Goal: Task Accomplishment & Management: Manage account settings

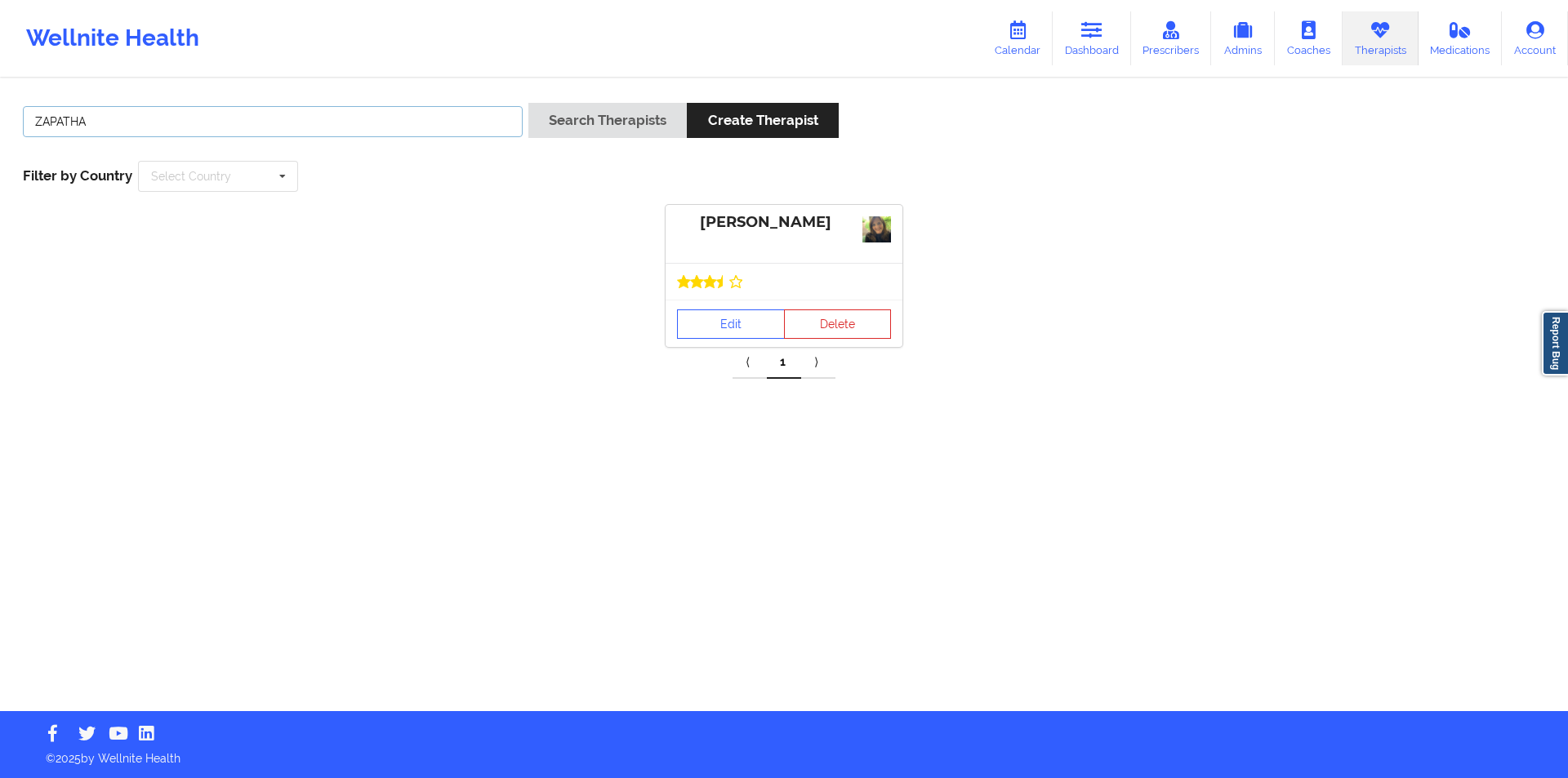
click at [253, 118] on input "ZAPATHA" at bounding box center [273, 121] width 500 height 31
drag, startPoint x: 0, startPoint y: 0, endPoint x: 253, endPoint y: 118, distance: 279.2
click at [253, 118] on input "ZAPATHA" at bounding box center [273, 121] width 500 height 31
click at [603, 114] on button "Search Therapists" at bounding box center [607, 120] width 159 height 35
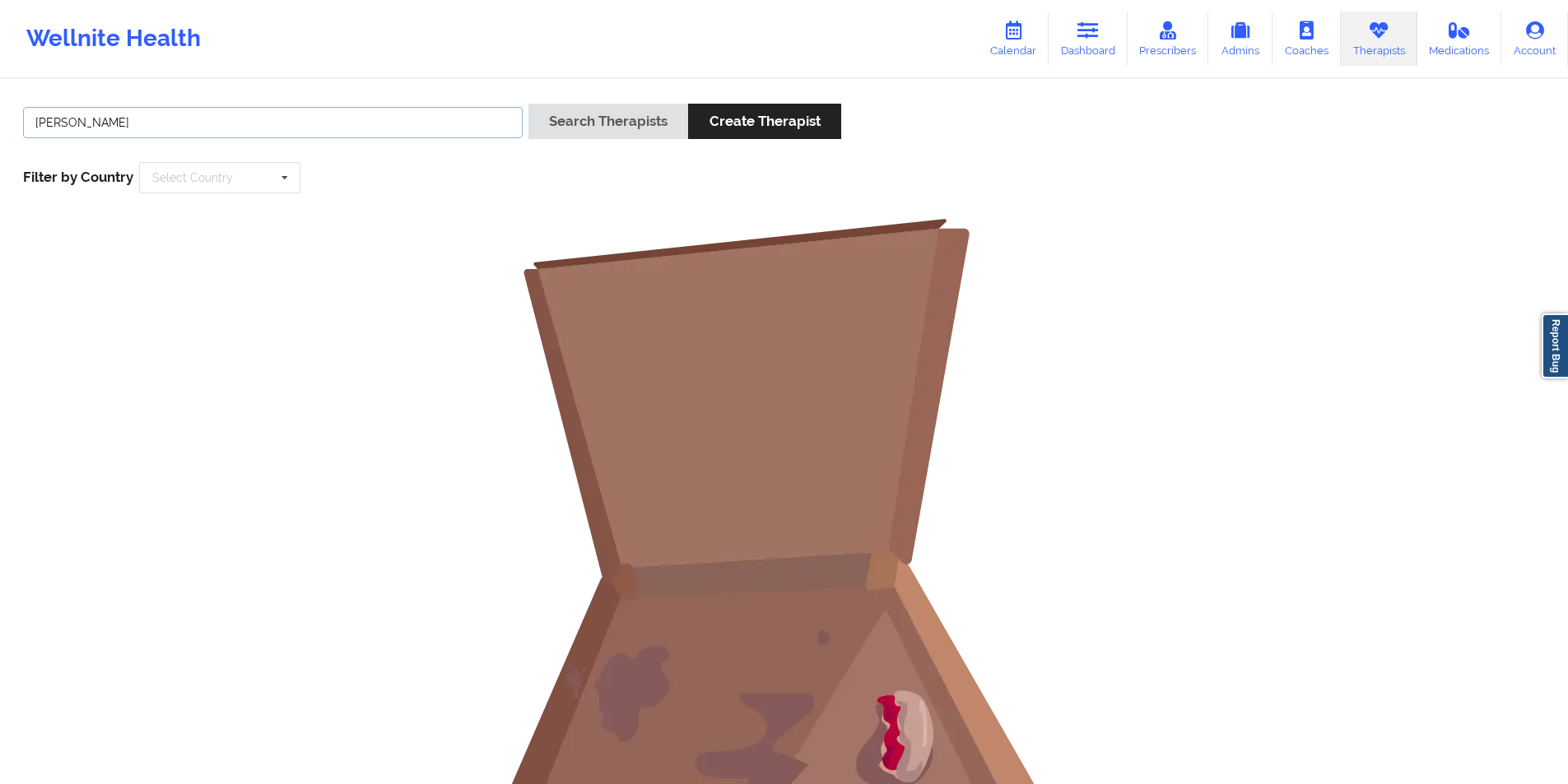
click at [61, 126] on input "[PERSON_NAME]" at bounding box center [273, 122] width 500 height 32
click at [575, 125] on button "Search Therapists" at bounding box center [608, 121] width 160 height 35
click at [631, 115] on button "Search Therapists" at bounding box center [608, 121] width 160 height 35
click at [80, 125] on input "[PERSON_NAME]" at bounding box center [273, 122] width 500 height 32
click at [628, 126] on button "Search Therapists" at bounding box center [608, 121] width 160 height 35
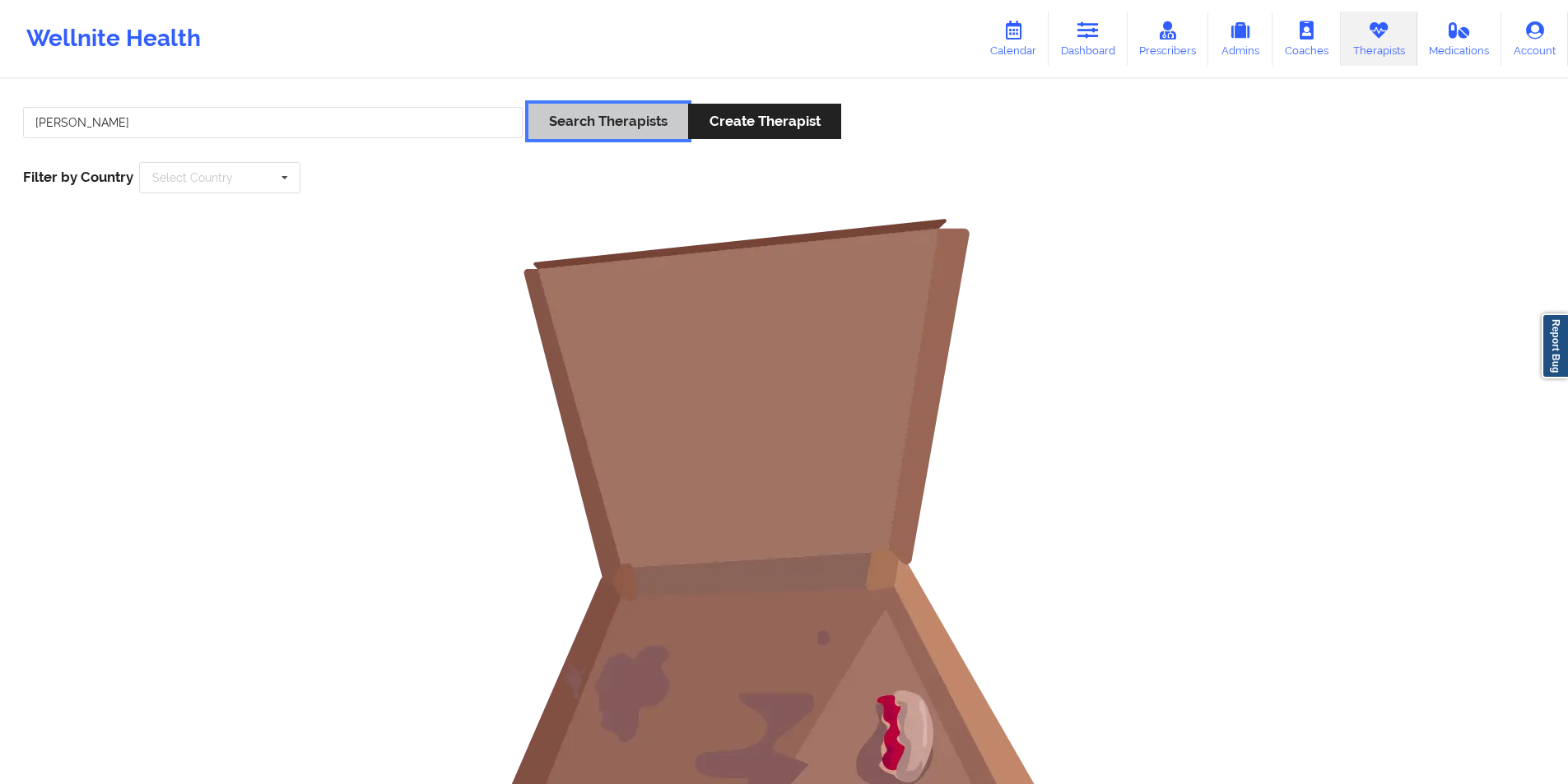
click at [630, 120] on button "Search Therapists" at bounding box center [608, 121] width 160 height 35
click at [350, 126] on input "[PERSON_NAME]" at bounding box center [273, 122] width 500 height 32
paste input "[EMAIL_ADDRESS][DOMAIN_NAME]"
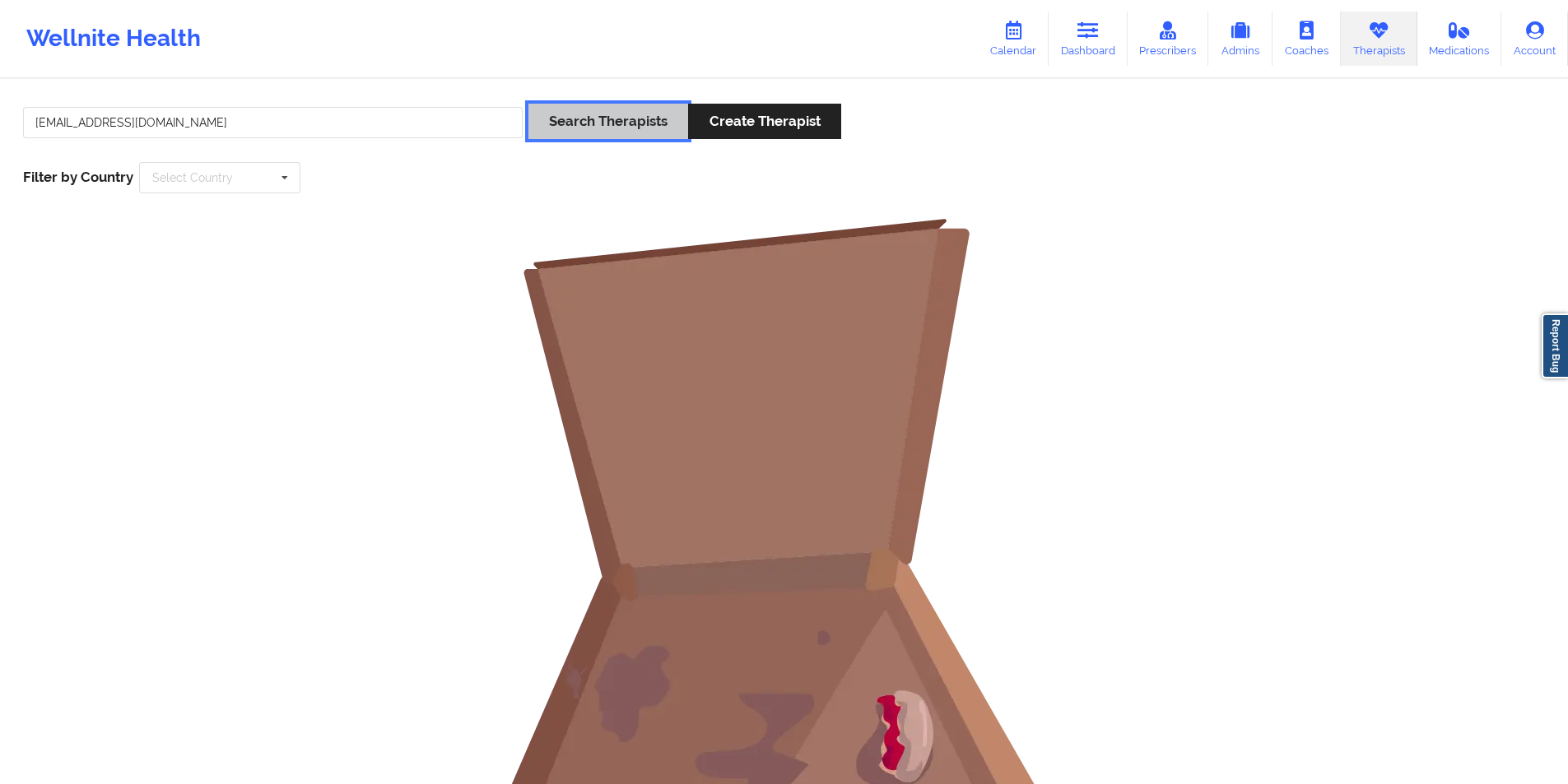
click at [635, 126] on button "Search Therapists" at bounding box center [608, 121] width 160 height 35
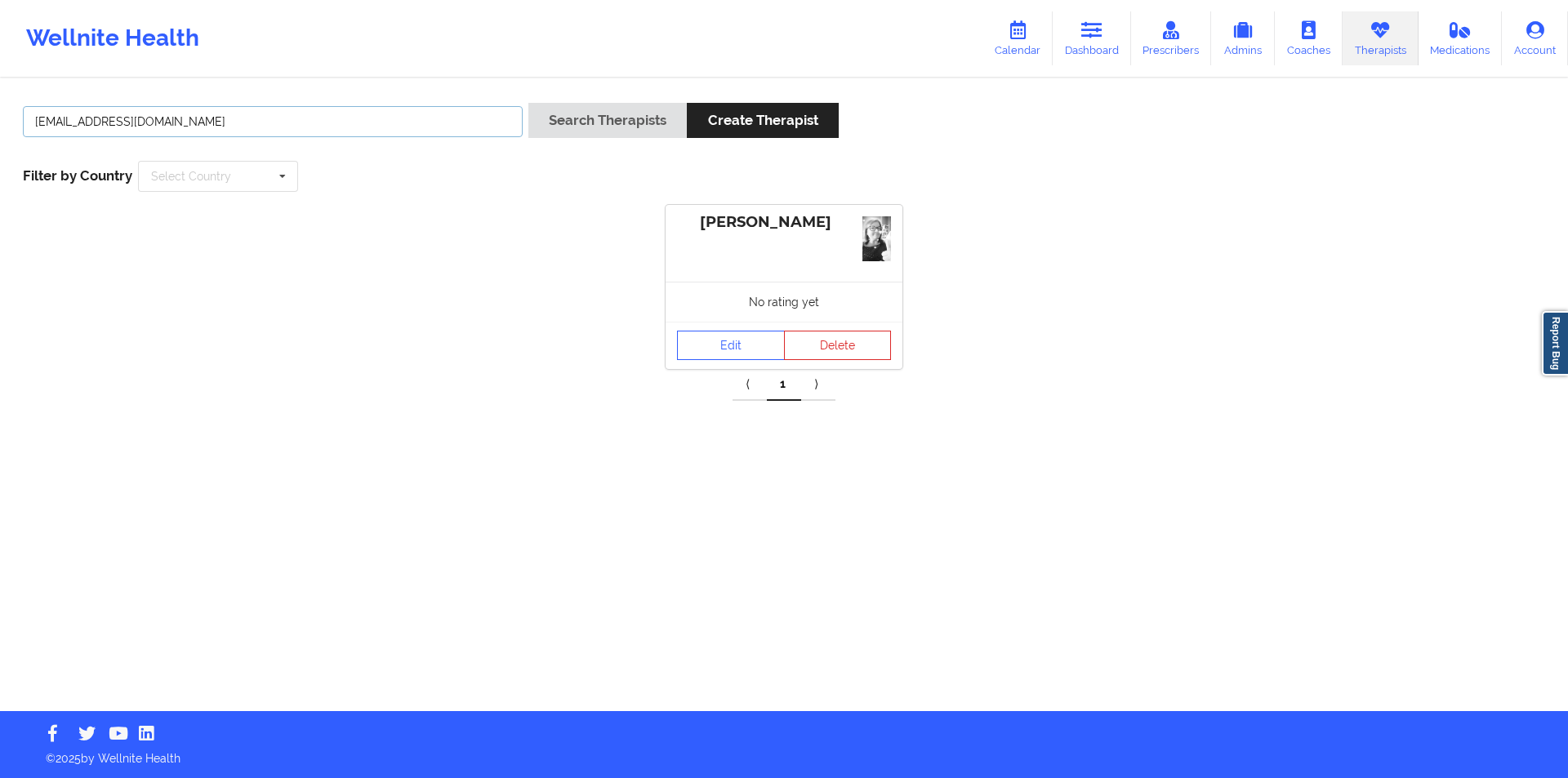
click at [327, 116] on input "[EMAIL_ADDRESS][DOMAIN_NAME]" at bounding box center [273, 121] width 500 height 31
click at [620, 116] on button "Search Therapists" at bounding box center [607, 120] width 159 height 35
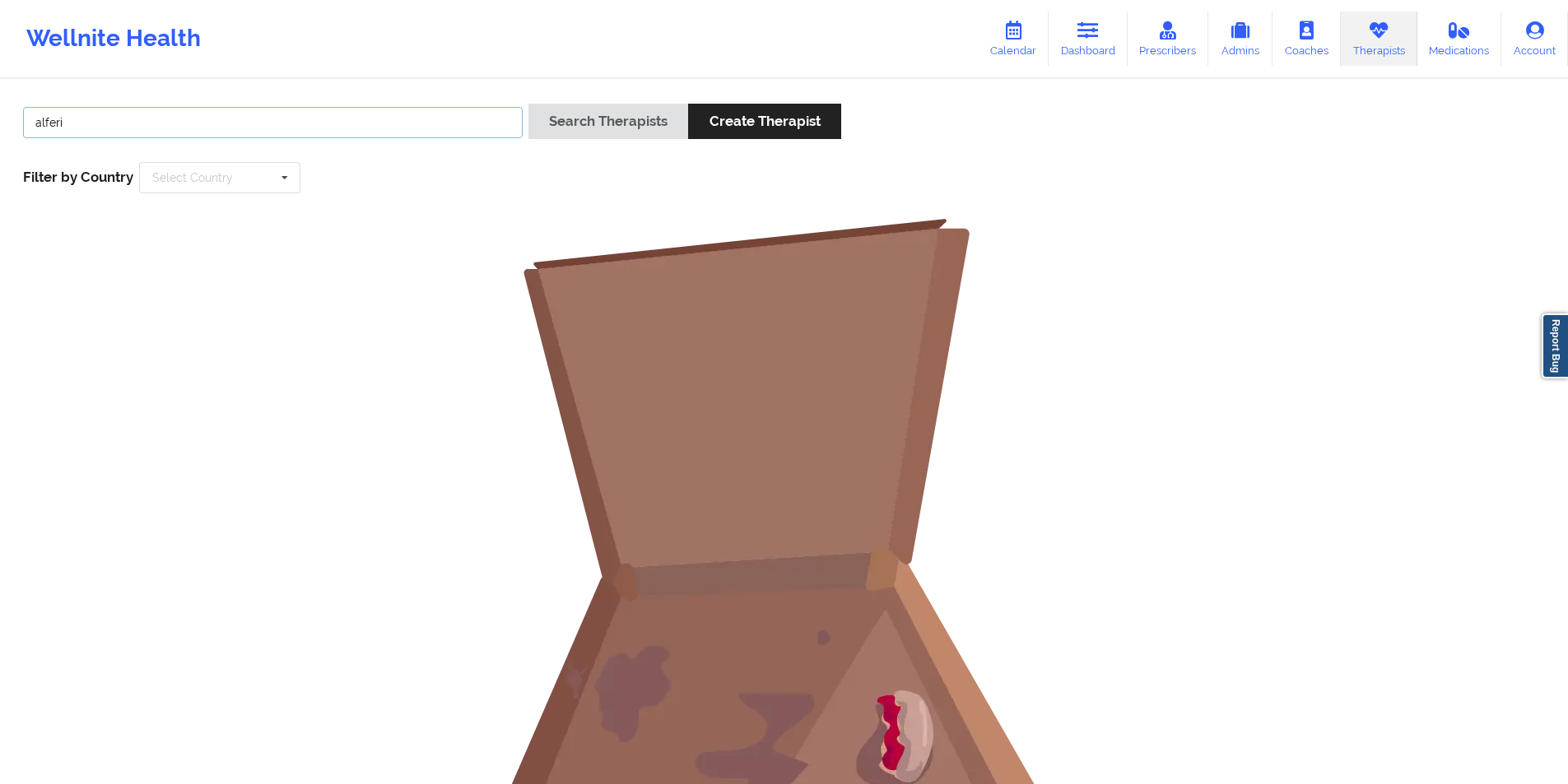
click at [157, 135] on input "alferi" at bounding box center [273, 122] width 500 height 32
click at [584, 120] on button "Search Therapists" at bounding box center [608, 121] width 160 height 35
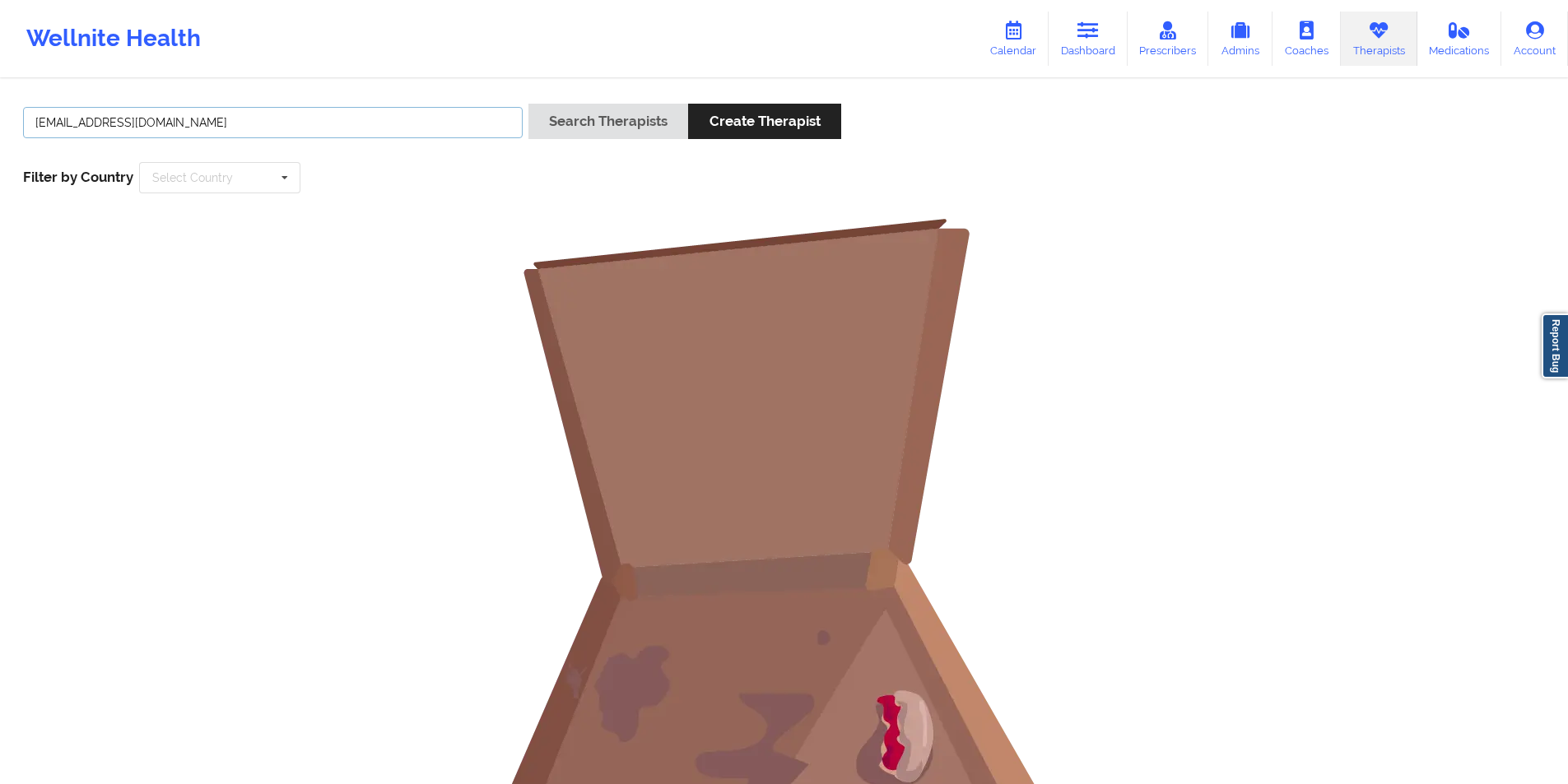
click at [222, 126] on input "[EMAIL_ADDRESS][DOMAIN_NAME]" at bounding box center [273, 122] width 500 height 32
paste input "i"
type input "[EMAIL_ADDRESS][DOMAIN_NAME]"
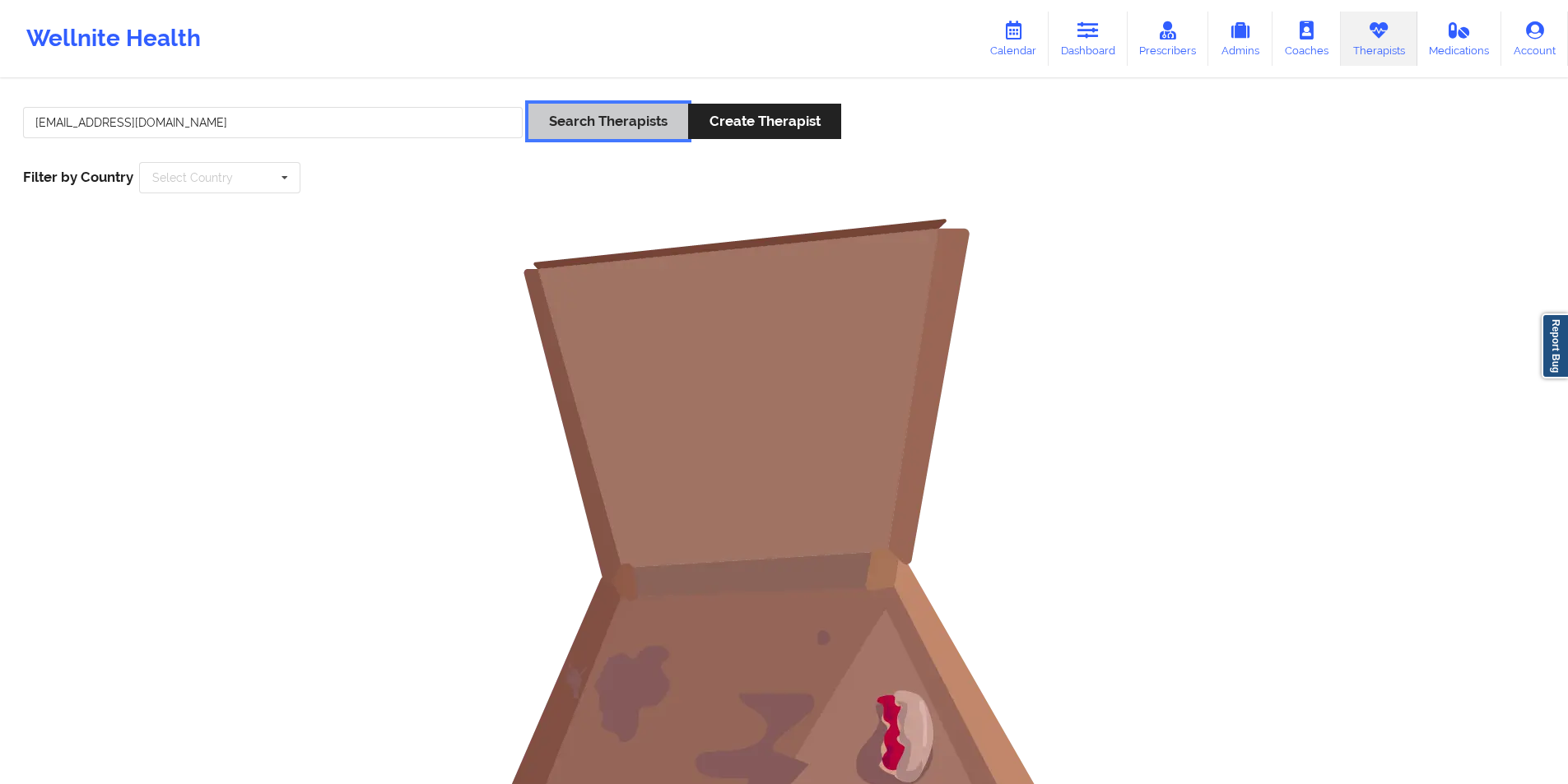
click at [621, 112] on button "Search Therapists" at bounding box center [608, 121] width 160 height 35
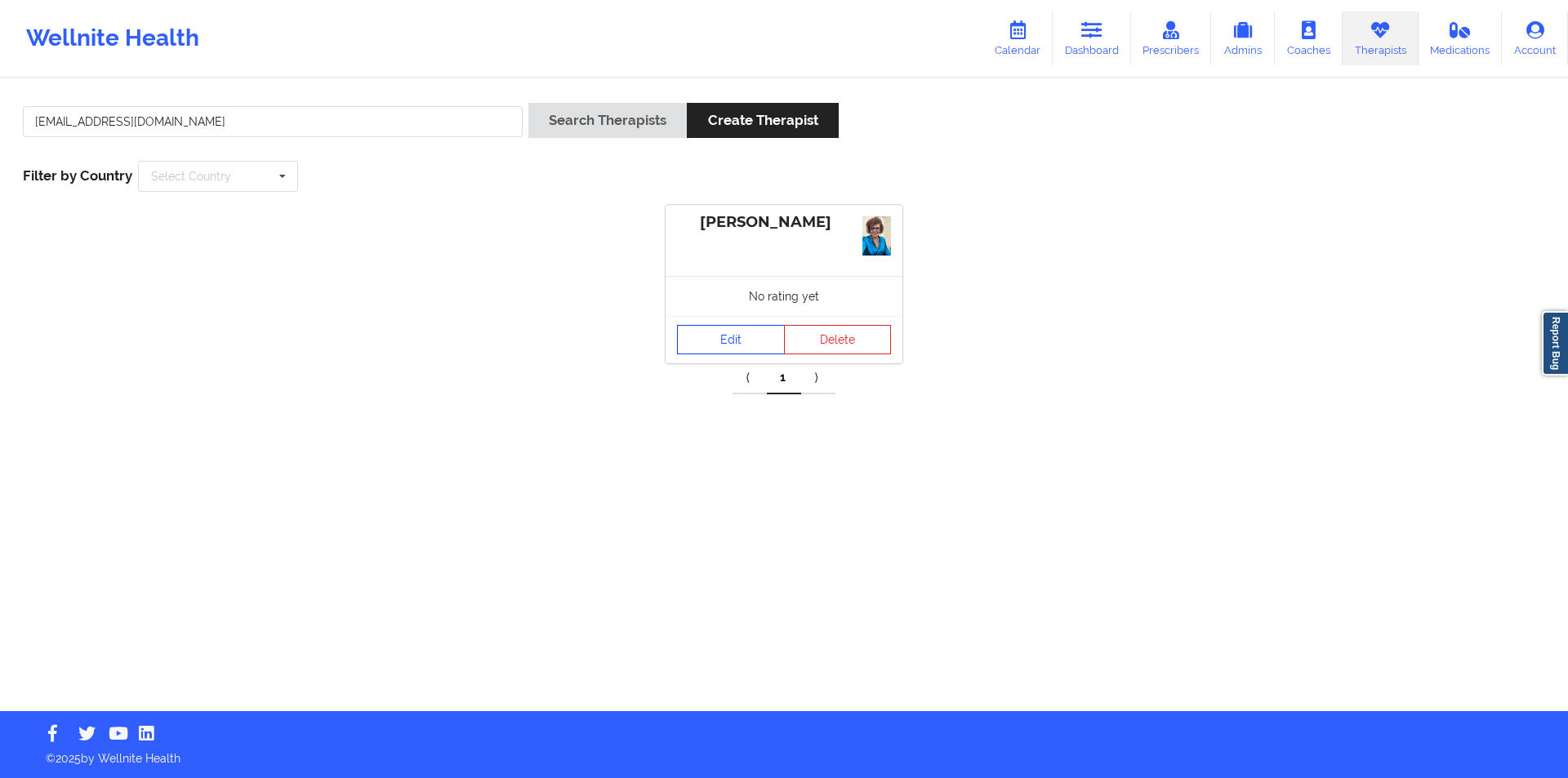
click at [722, 335] on link "Edit" at bounding box center [731, 340] width 108 height 30
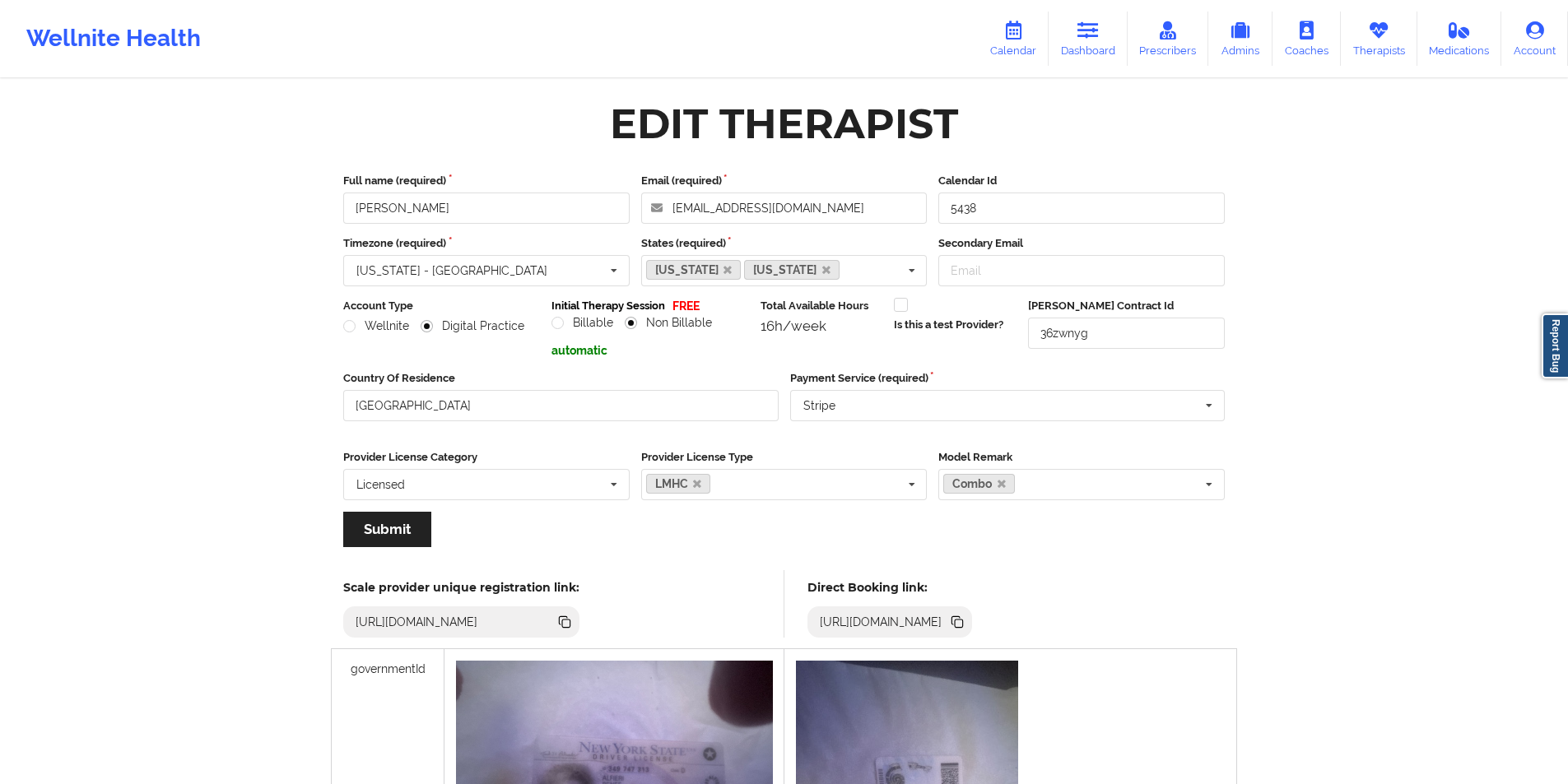
click at [1365, 154] on div "Wellnite Health Calendar Dashboard Prescribers Admins Coaches Therapists Medica…" at bounding box center [784, 661] width 1568 height 1322
